Goal: Check status: Check status

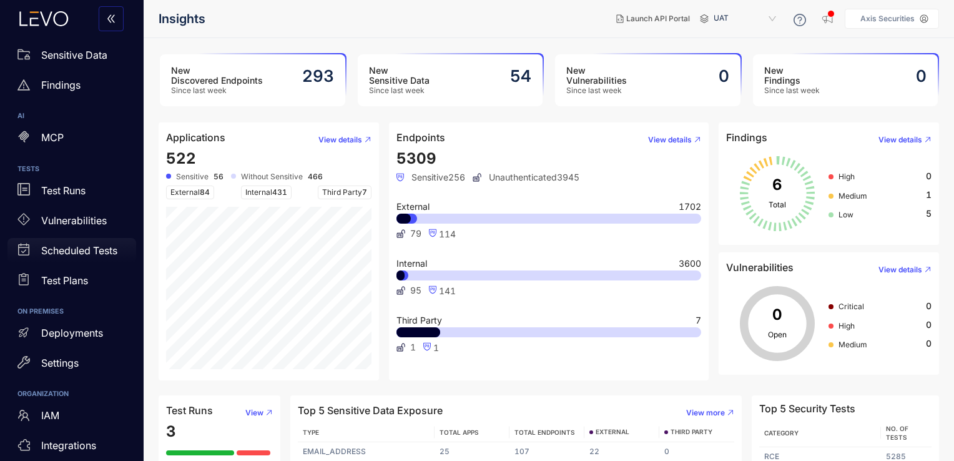
scroll to position [147, 0]
click at [95, 332] on p "Deployments" at bounding box center [72, 330] width 62 height 11
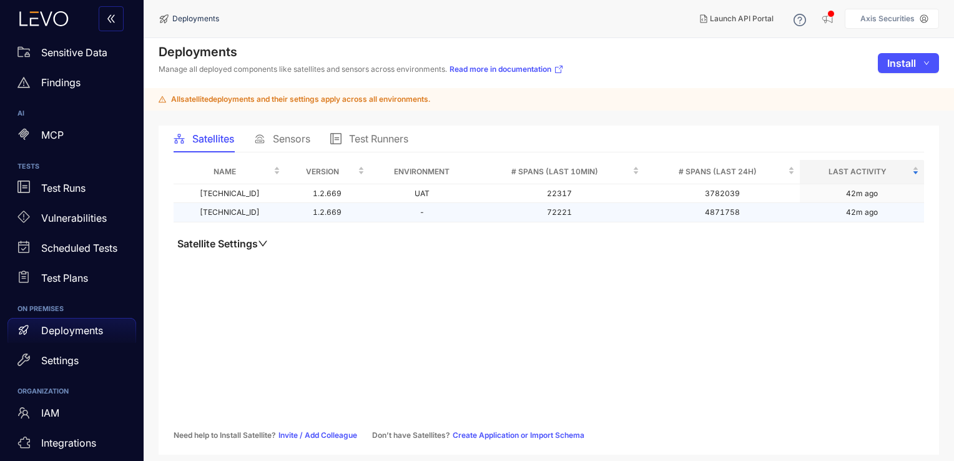
click at [401, 214] on td "-" at bounding box center [422, 212] width 105 height 19
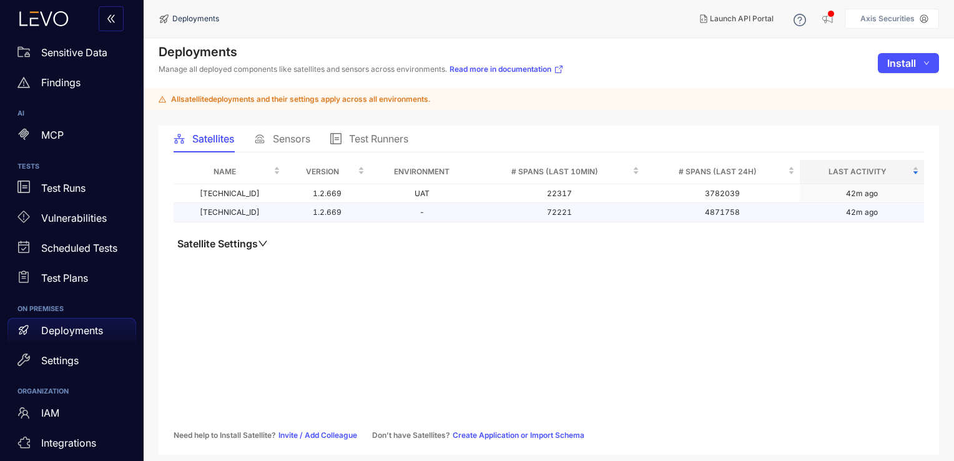
drag, startPoint x: 401, startPoint y: 214, endPoint x: 353, endPoint y: 253, distance: 62.1
click at [353, 253] on div "Name Version Environment # Spans (last 10min) # Spans (last 24h) Last Activity …" at bounding box center [549, 214] width 750 height 109
